Goal: Transaction & Acquisition: Purchase product/service

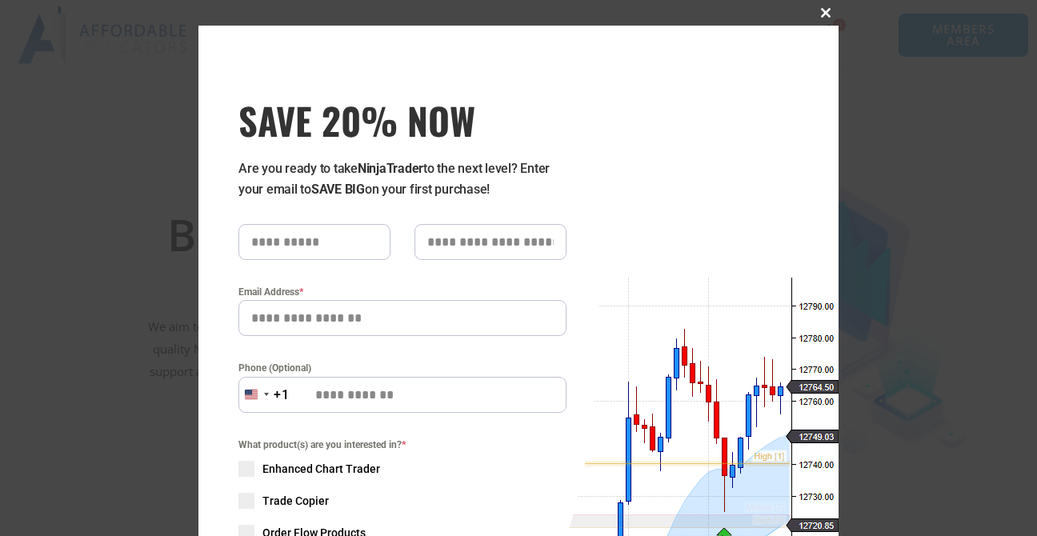
drag, startPoint x: 1030, startPoint y: 56, endPoint x: 1030, endPoint y: 77, distance: 20.8
click at [819, 12] on span "SAVE 20% NOW popup" at bounding box center [826, 13] width 26 height 10
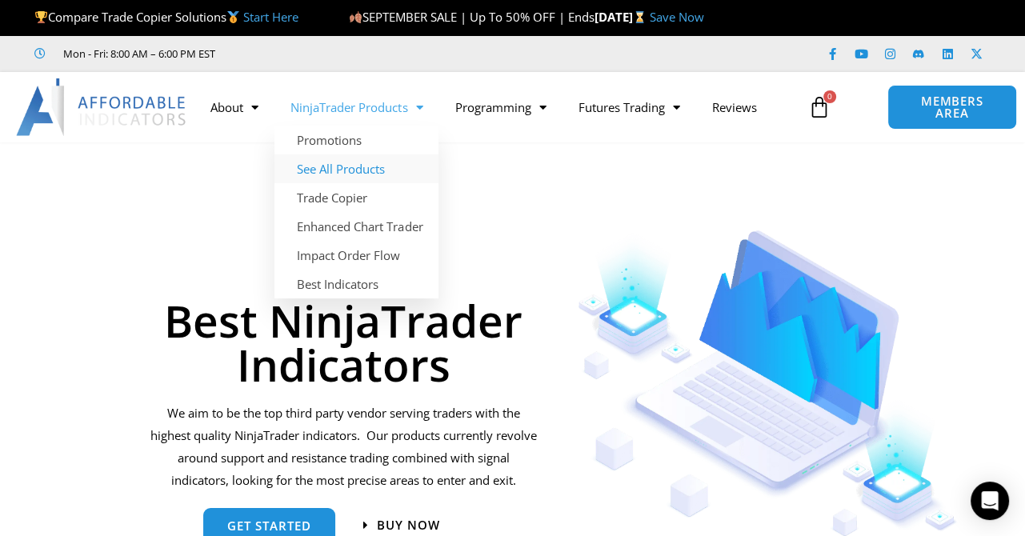
click at [352, 171] on link "See All Products" at bounding box center [356, 168] width 164 height 29
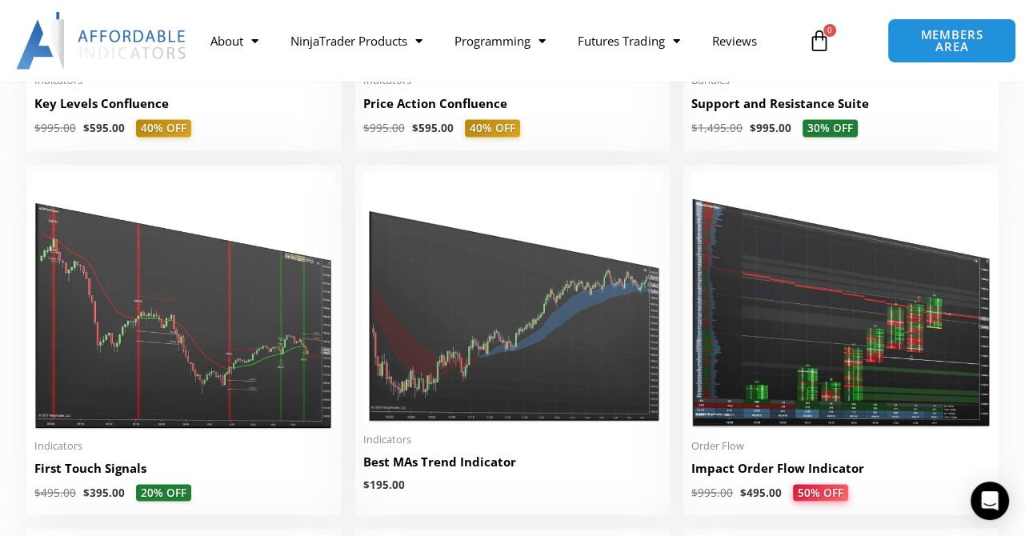
scroll to position [2511, 0]
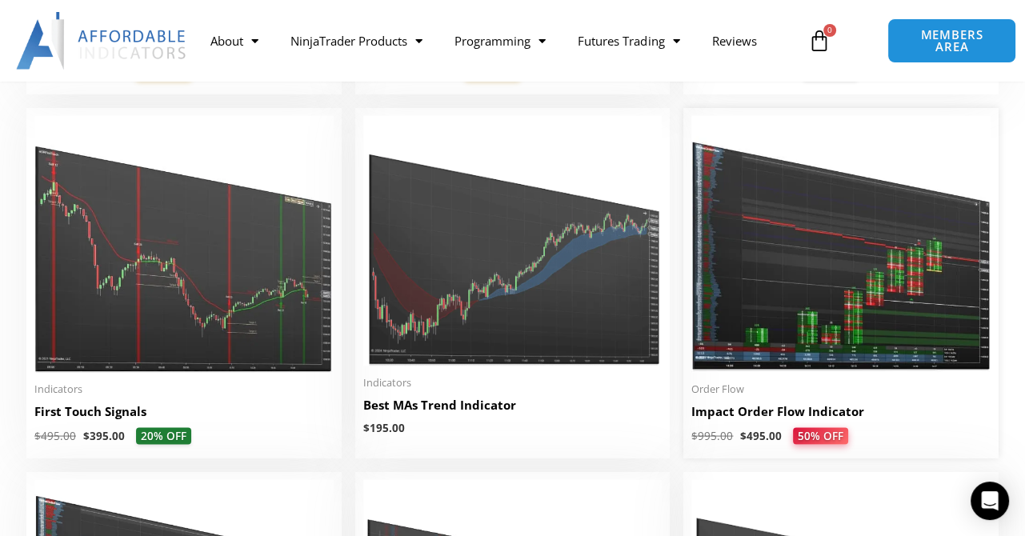
click at [881, 282] on img at bounding box center [840, 243] width 299 height 257
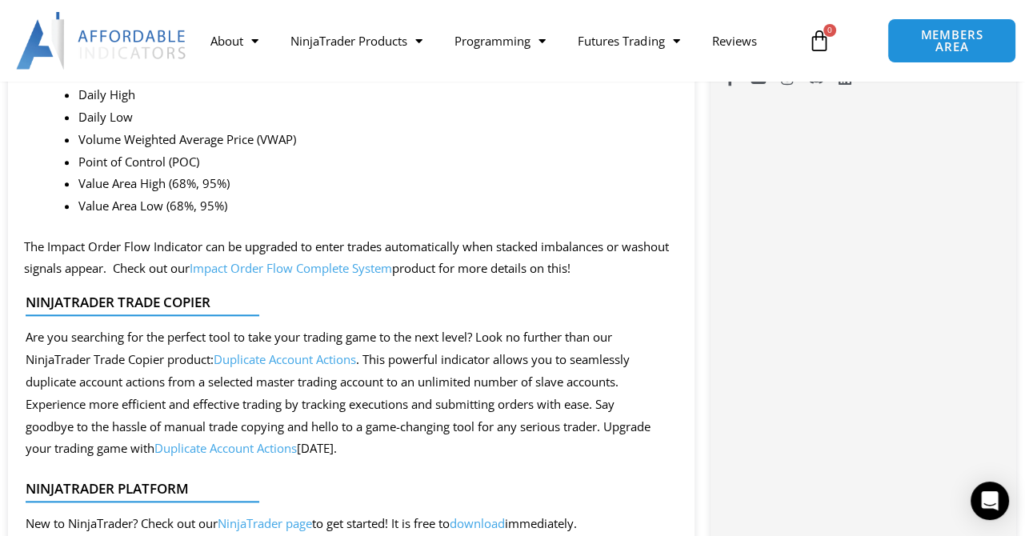
scroll to position [1390, 0]
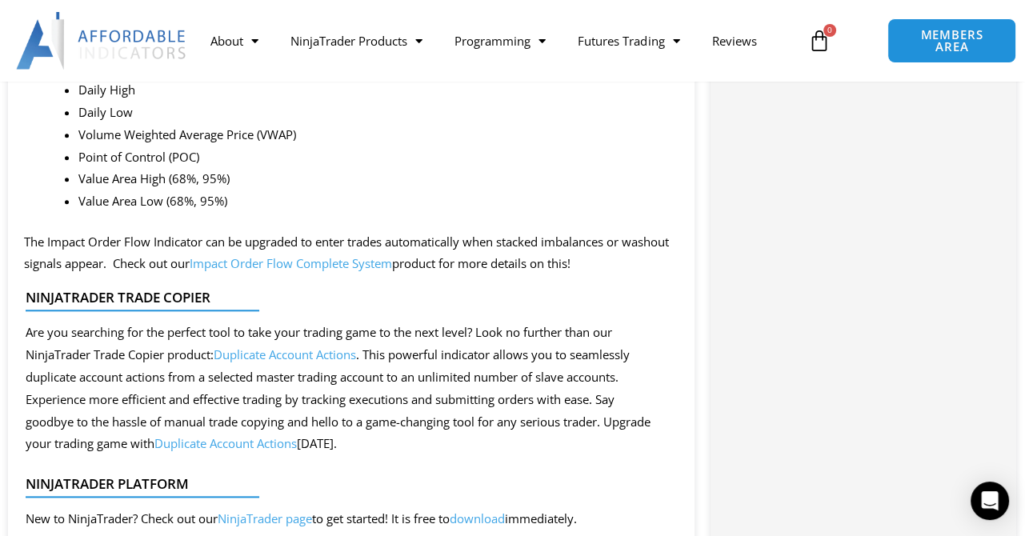
click at [392, 271] on link "Impact Order Flow Complete System" at bounding box center [291, 263] width 202 height 16
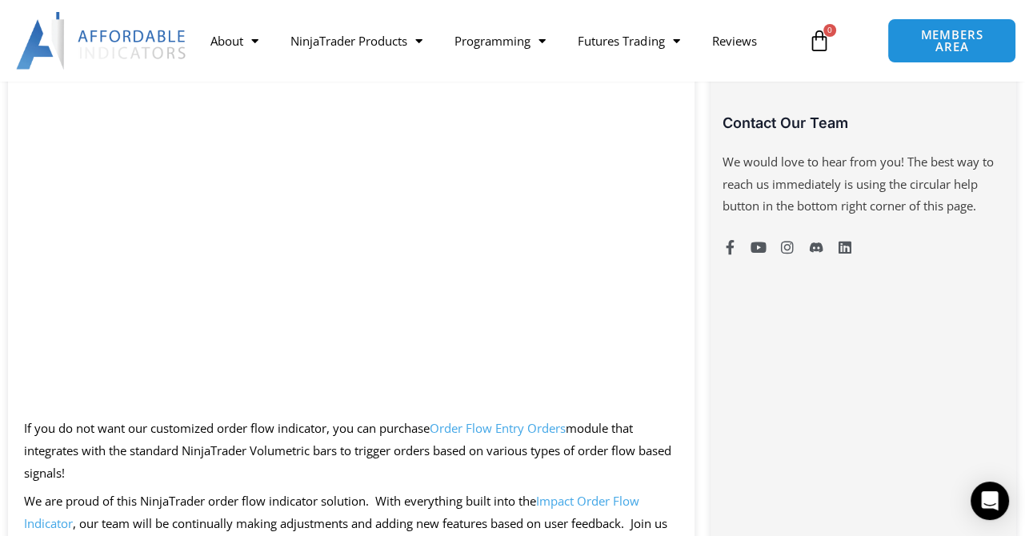
scroll to position [1074, 0]
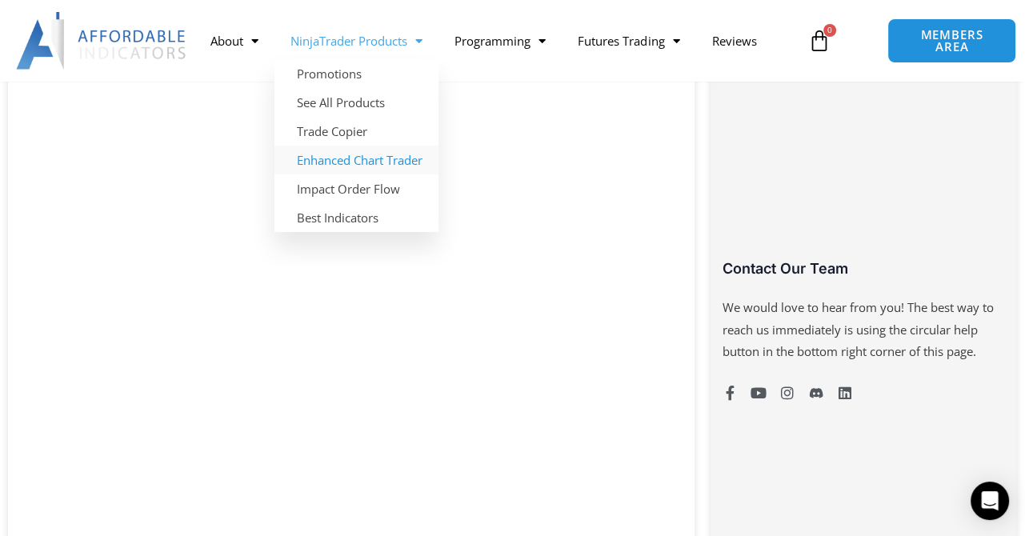
click at [378, 166] on link "Enhanced Chart Trader" at bounding box center [356, 160] width 164 height 29
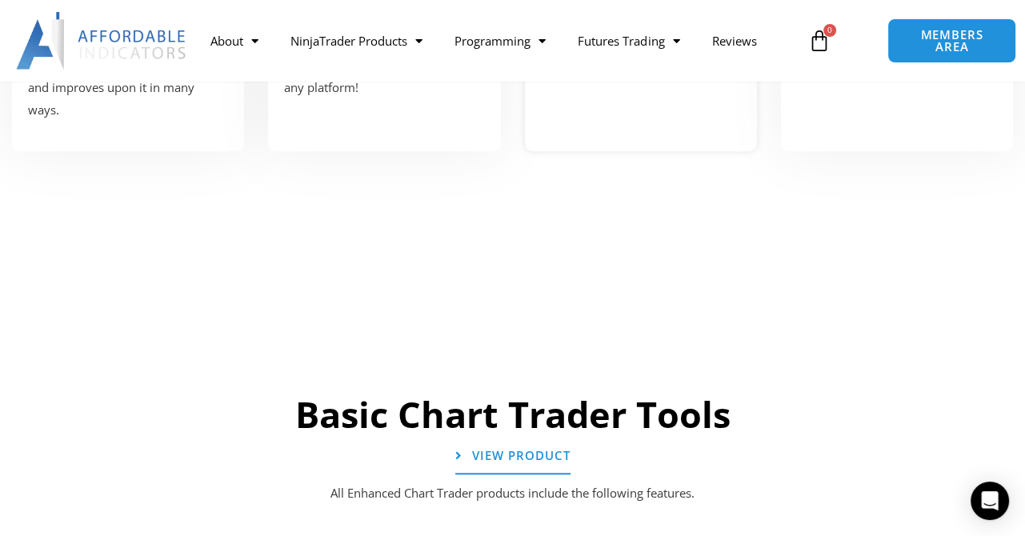
scroll to position [720, 0]
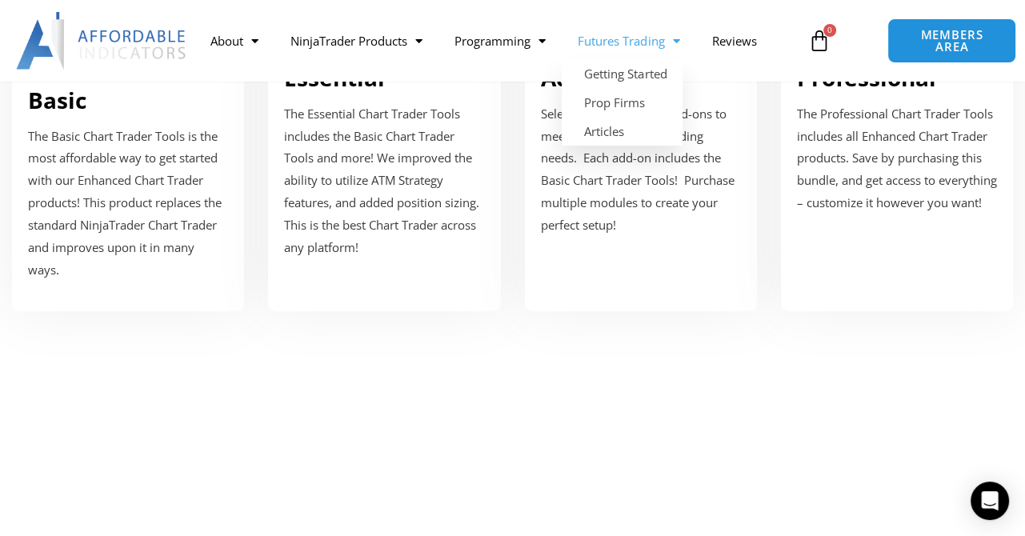
click at [679, 38] on span "Menu" at bounding box center [671, 41] width 15 height 28
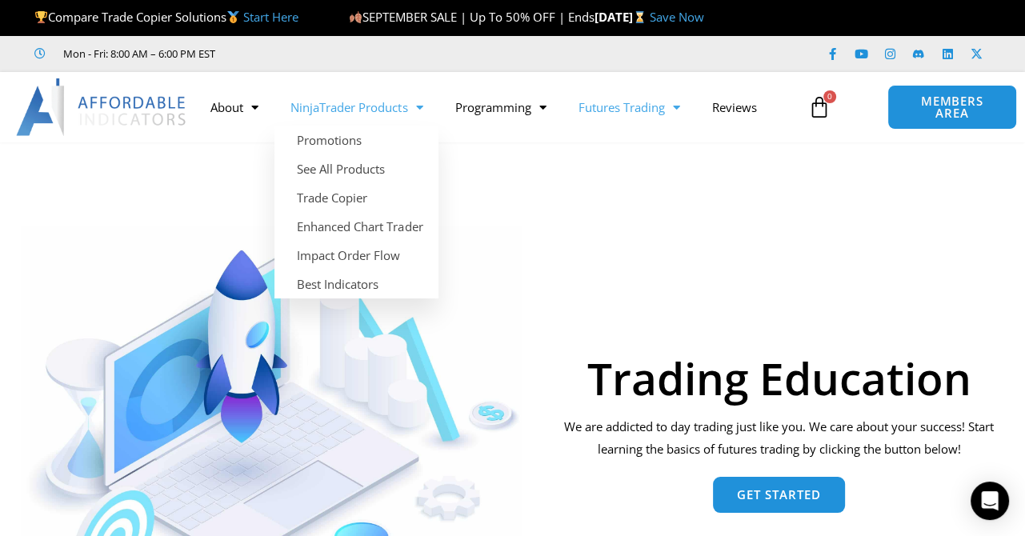
click at [422, 107] on span "Menu" at bounding box center [414, 108] width 15 height 28
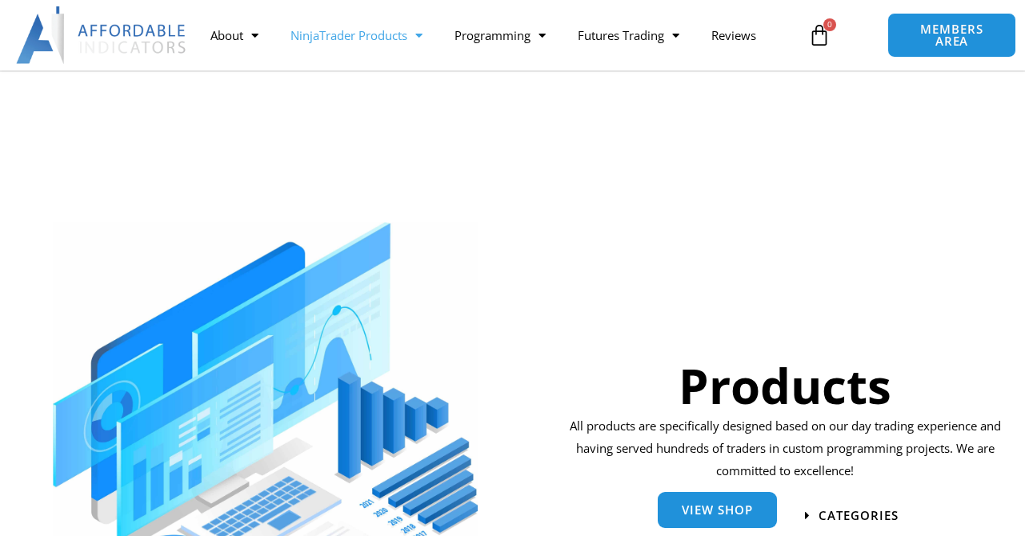
click at [747, 492] on link "View Shop" at bounding box center [717, 510] width 119 height 36
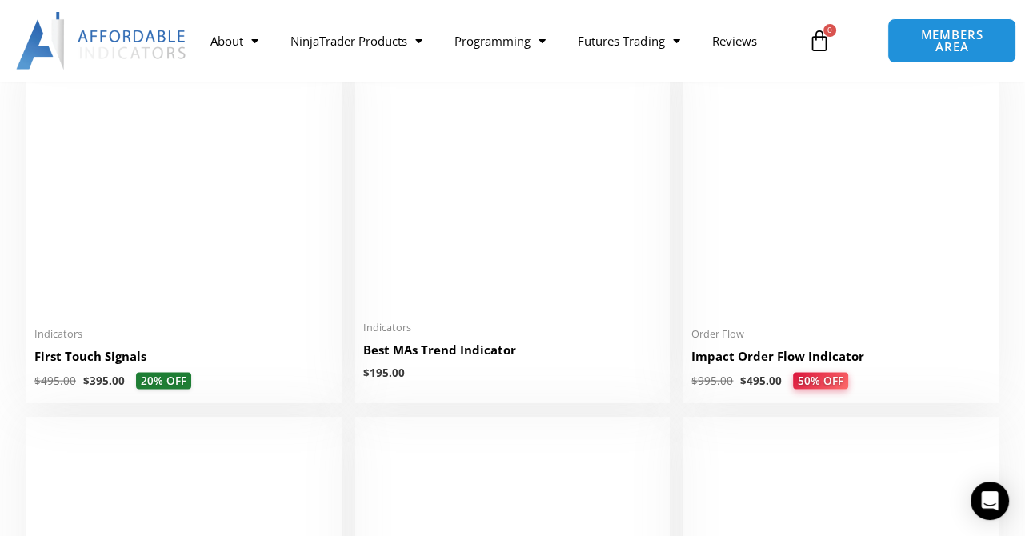
scroll to position [2591, 0]
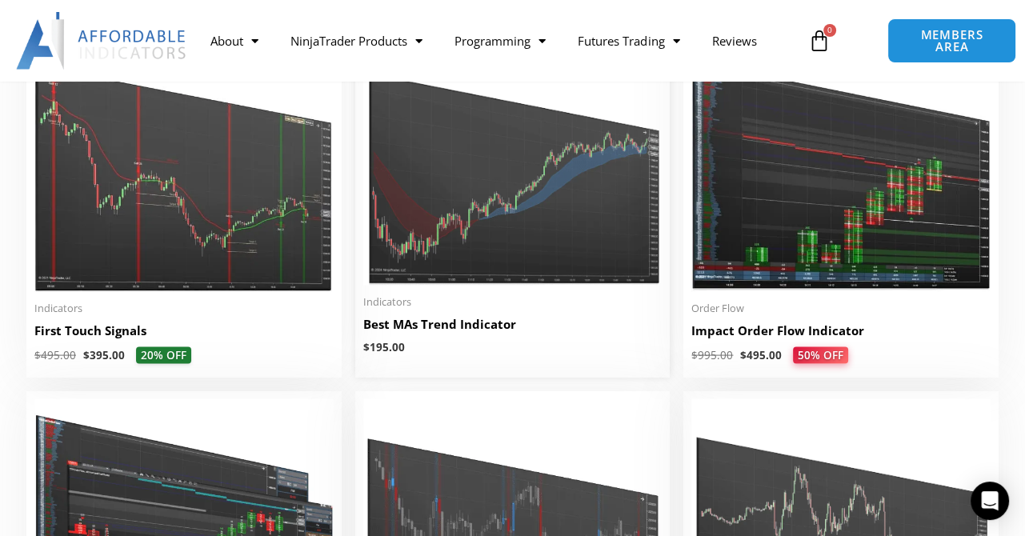
click at [533, 219] on img at bounding box center [512, 160] width 299 height 250
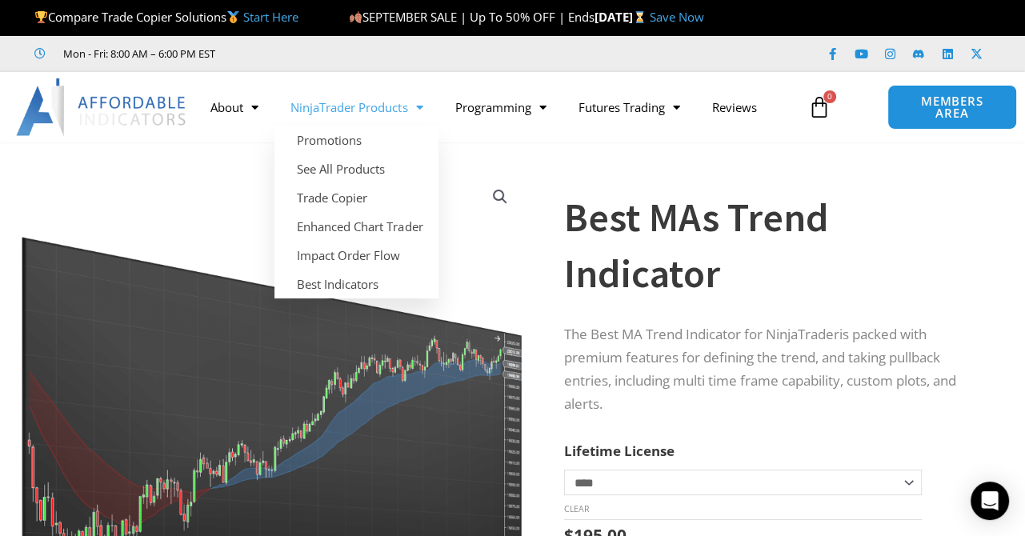
click at [421, 108] on span "Menu" at bounding box center [414, 108] width 15 height 28
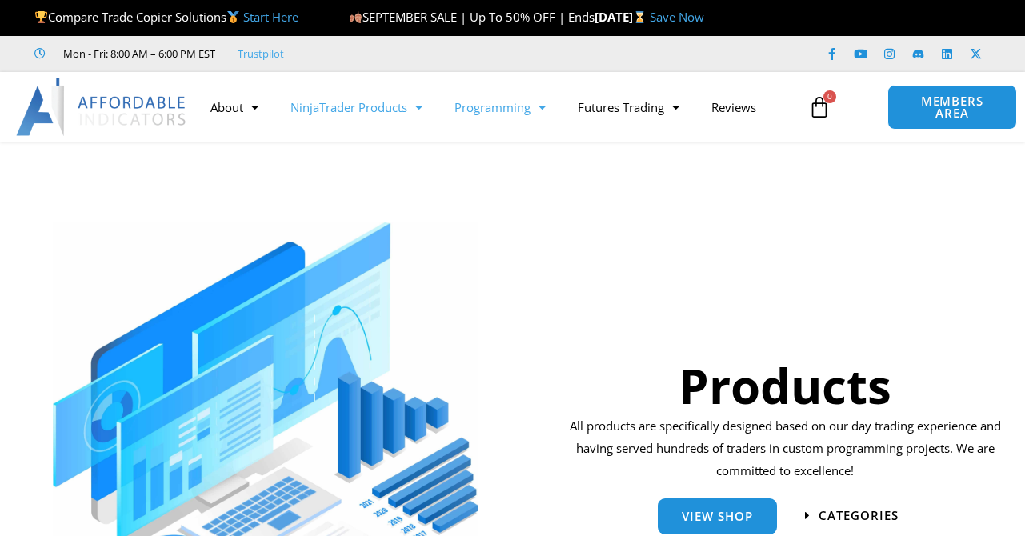
click at [546, 105] on span "Menu" at bounding box center [537, 108] width 15 height 28
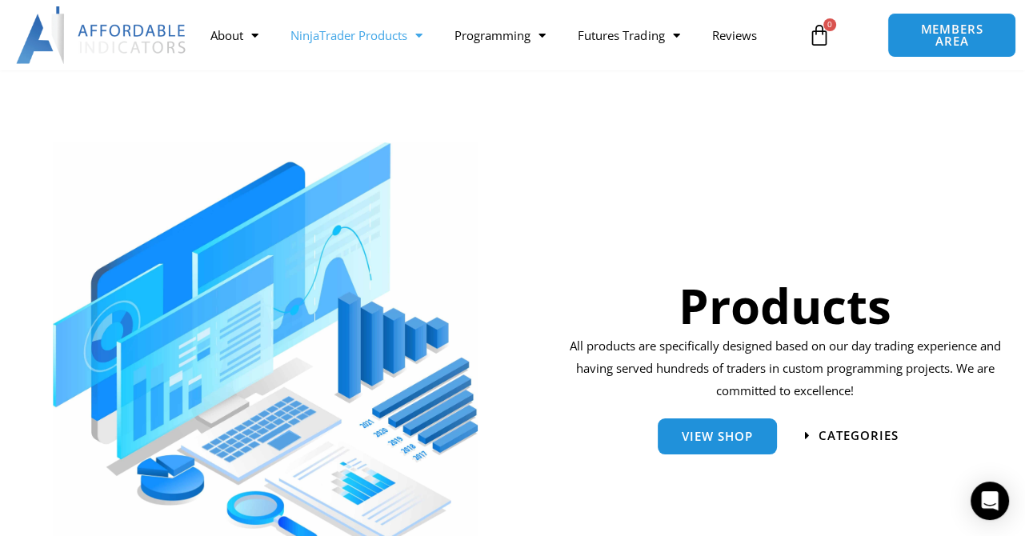
scroll to position [240, 0]
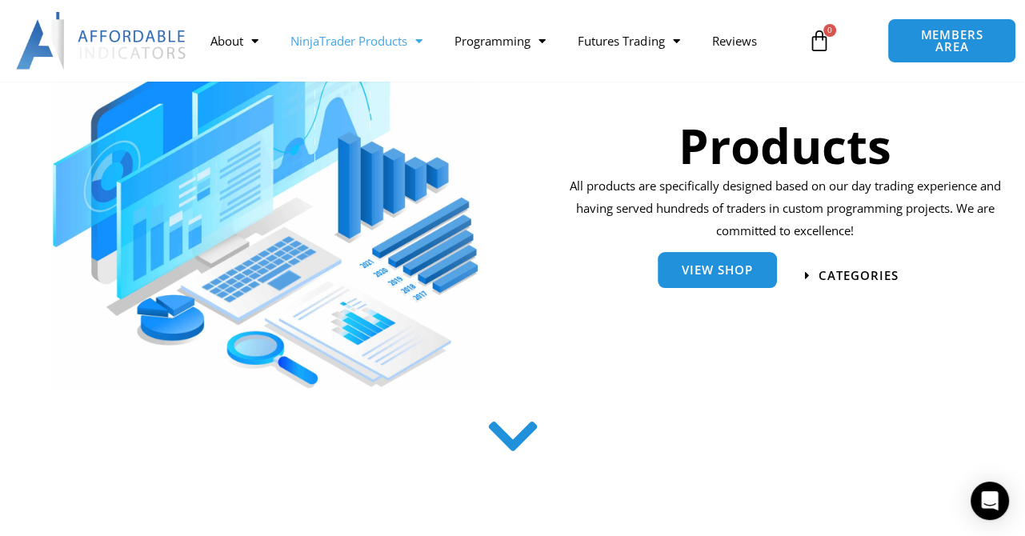
click at [701, 278] on link "View Shop" at bounding box center [717, 270] width 119 height 36
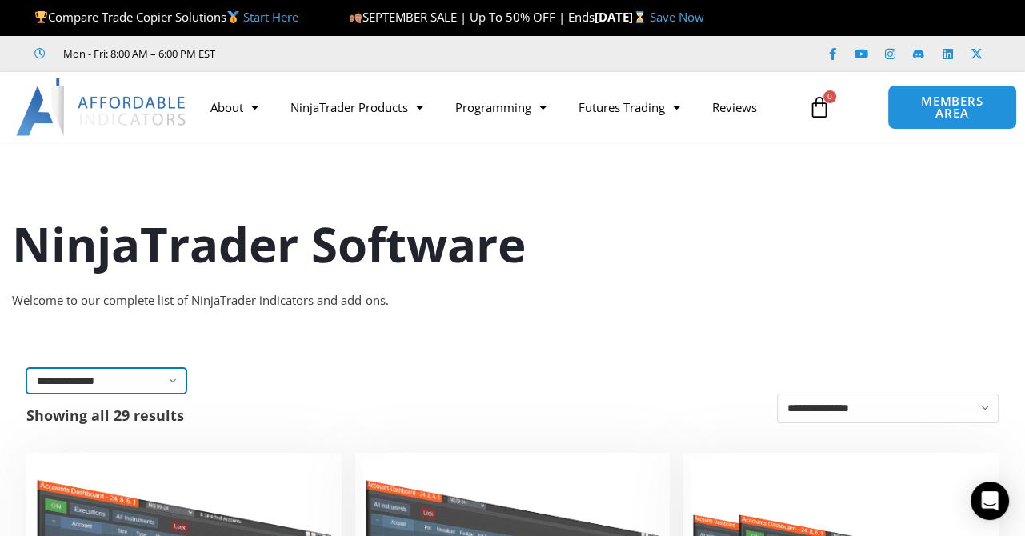
click at [172, 384] on select "**********" at bounding box center [106, 381] width 160 height 26
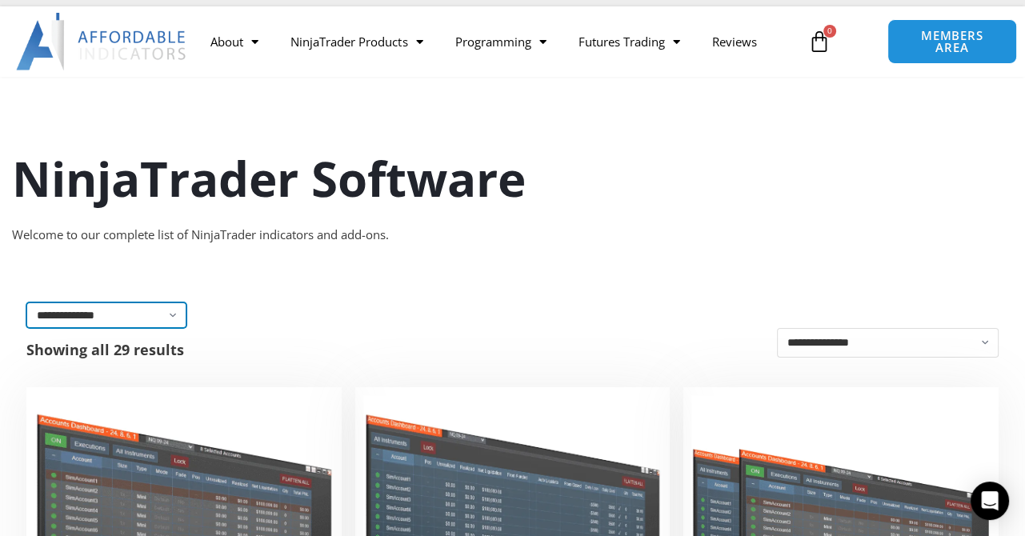
scroll to position [160, 0]
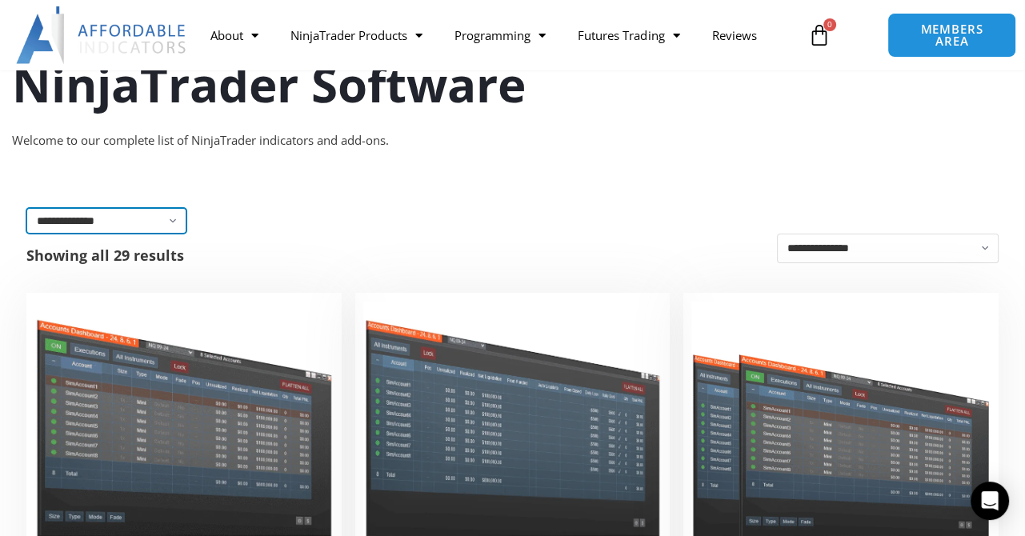
click at [175, 220] on select "**********" at bounding box center [106, 221] width 160 height 26
select select "**********"
click at [26, 208] on select "**********" at bounding box center [106, 221] width 160 height 26
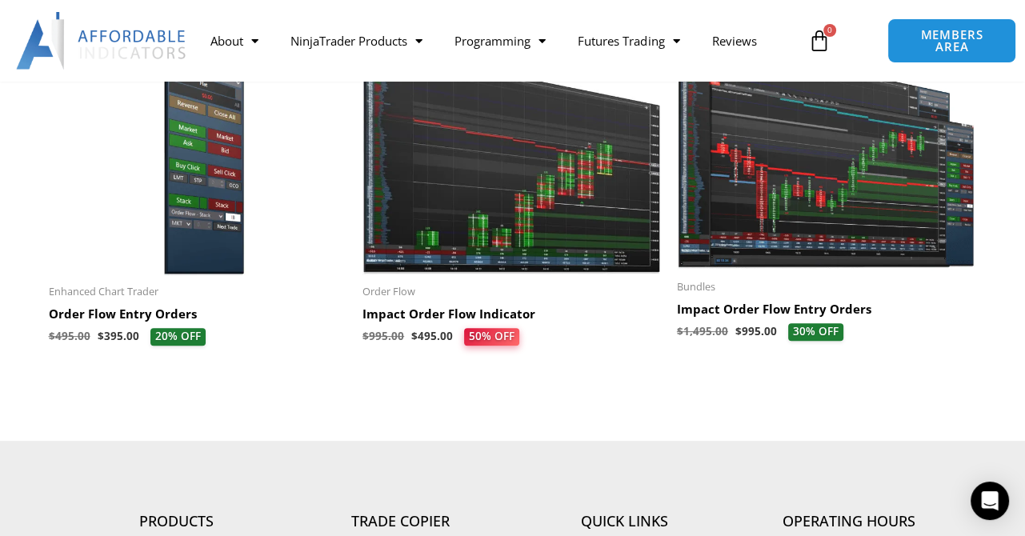
scroll to position [410, 0]
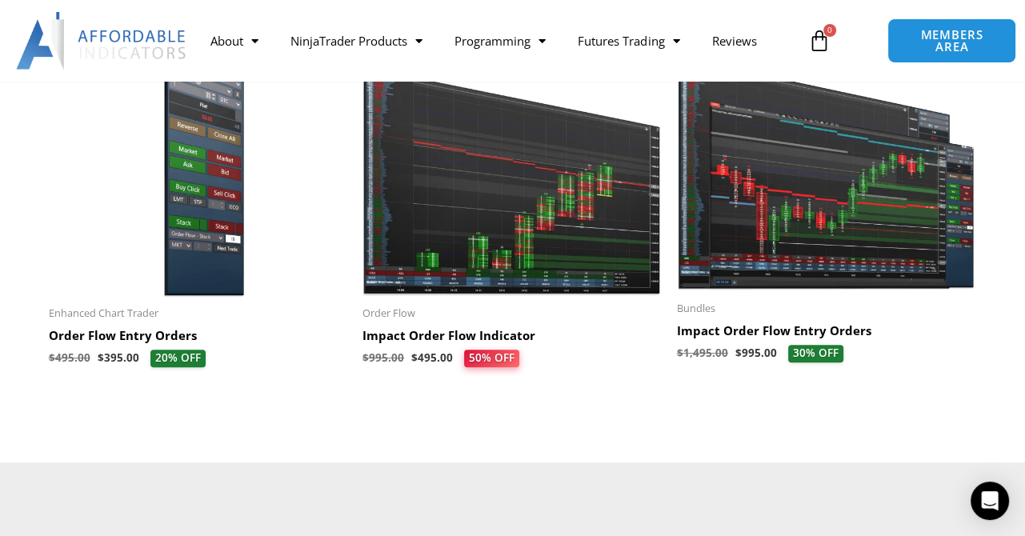
click at [845, 267] on img at bounding box center [826, 167] width 298 height 252
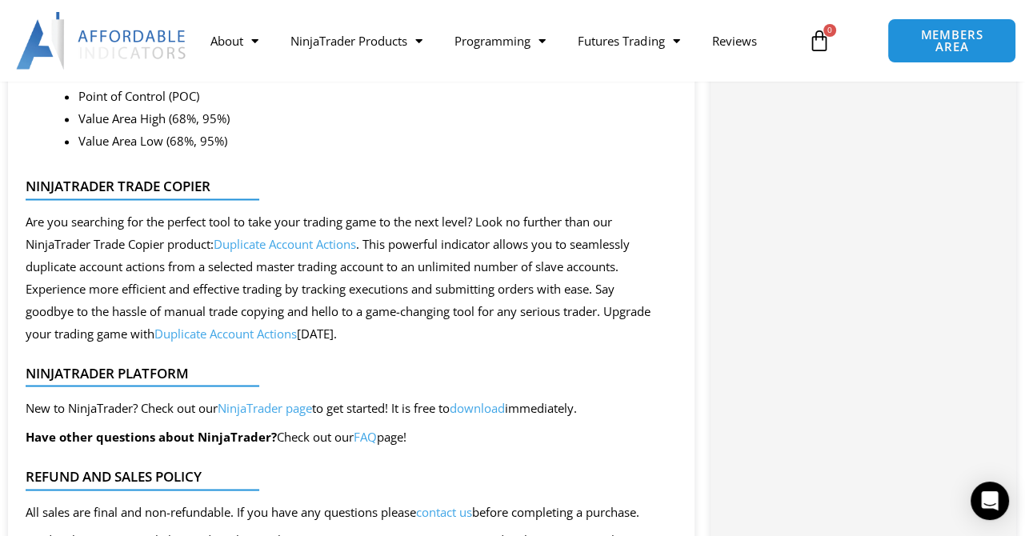
scroll to position [2314, 0]
